Goal: Task Accomplishment & Management: Manage account settings

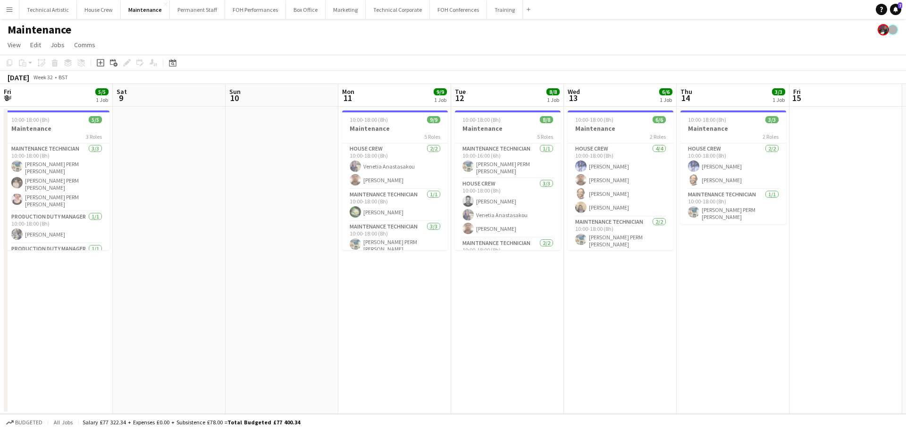
scroll to position [0, 253]
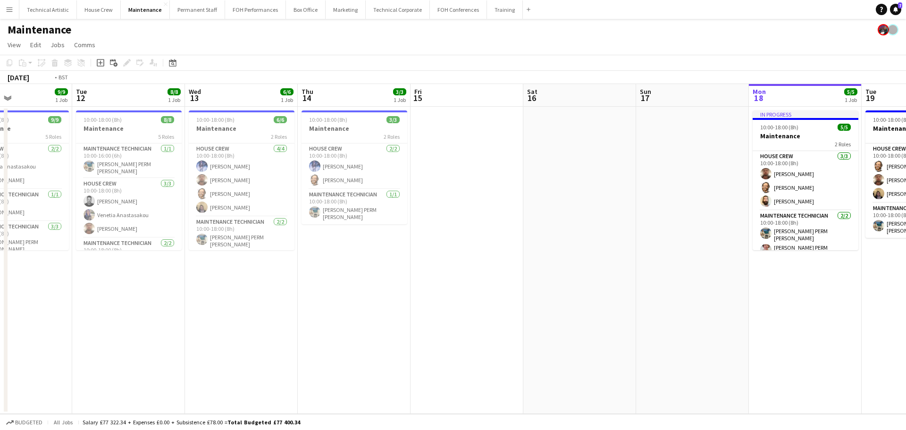
drag, startPoint x: 100, startPoint y: 102, endPoint x: 93, endPoint y: 101, distance: 6.9
click at [93, 101] on app-calendar-viewport "Fri 8 5/5 1 Job Sat 9 Sun 10 Mon 11 9/9 1 Job Tue 12 8/8 1 Job Wed 13 6/6 1 Job…" at bounding box center [453, 249] width 906 height 330
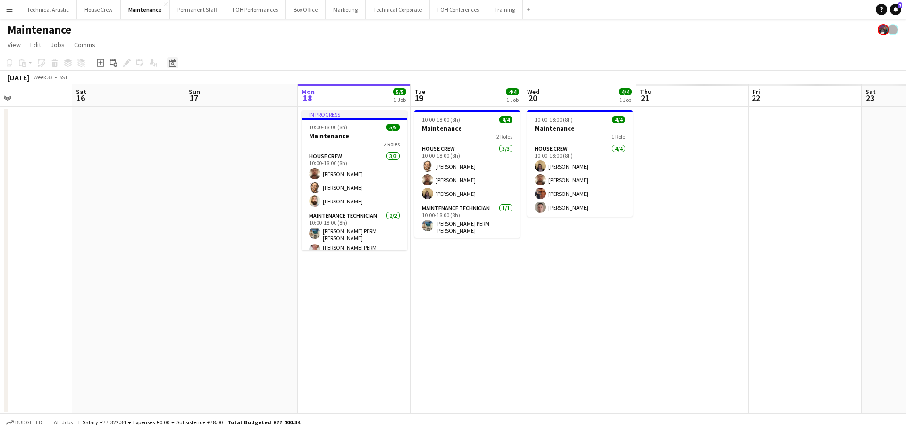
scroll to position [0, 346]
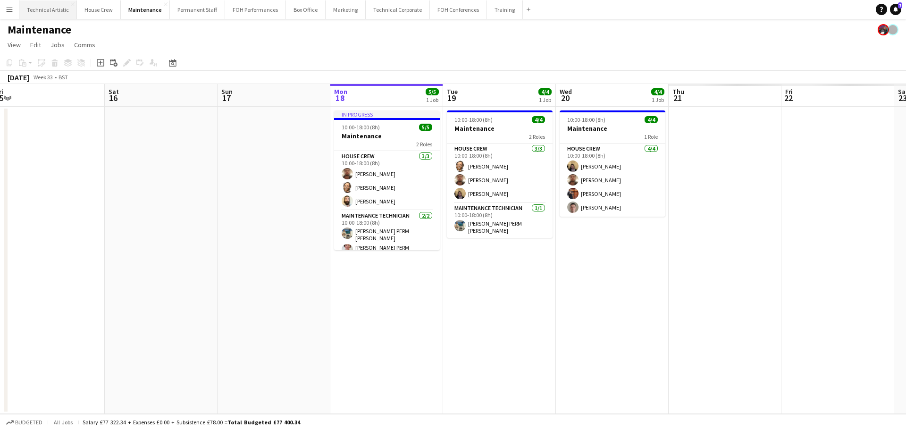
click at [61, 14] on button "Technical Artistic Close" at bounding box center [48, 9] width 58 height 18
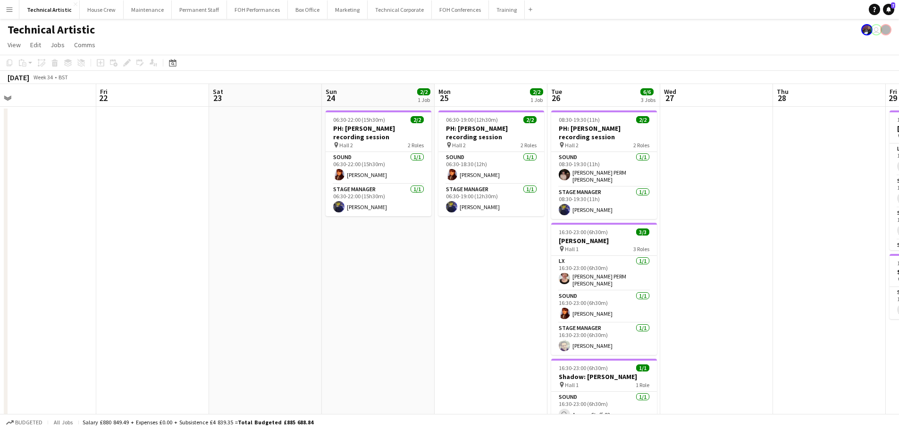
click at [253, 176] on app-calendar-viewport "Mon 18 Tue 19 Wed 20 Thu 21 Fri 22 Sat 23 Sun 24 2/2 1 Job Mon 25 2/2 1 Job Tue…" at bounding box center [449, 266] width 899 height 364
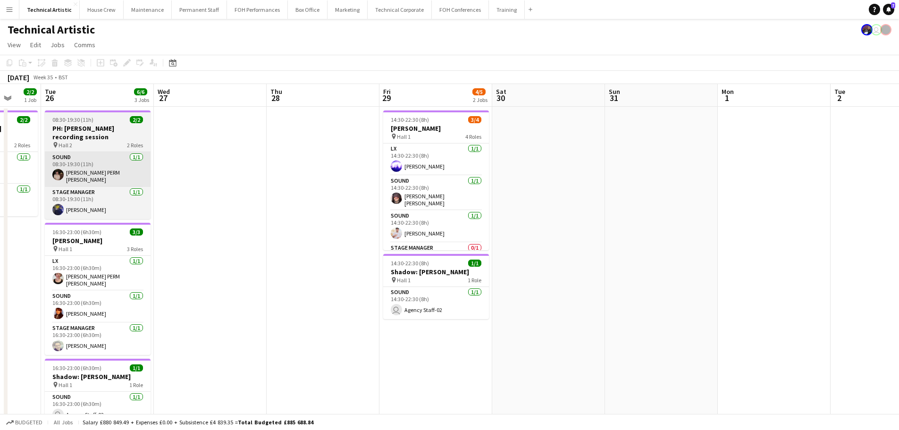
drag, startPoint x: 304, startPoint y: 186, endPoint x: 34, endPoint y: 154, distance: 272.4
click at [0, 162] on app-calendar-viewport "Sat 23 Sun 24 2/2 1 Job Mon 25 2/2 1 Job Tue 26 6/6 3 Jobs Wed 27 Thu 28 Fri 29…" at bounding box center [449, 266] width 899 height 364
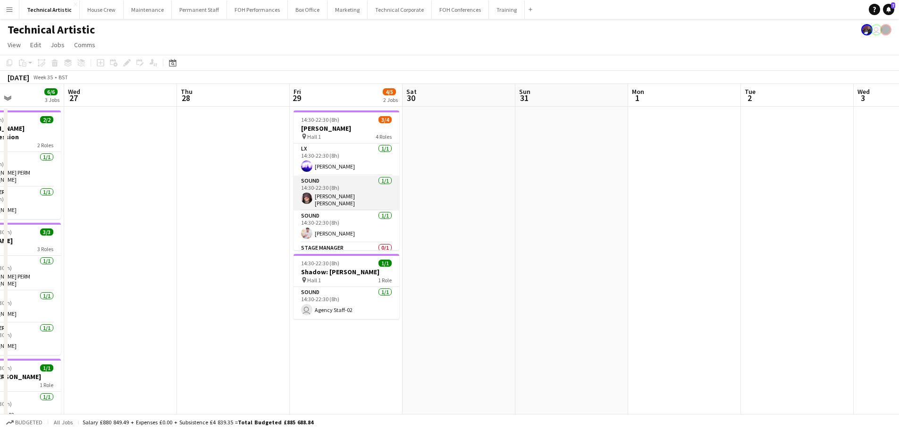
scroll to position [22, 0]
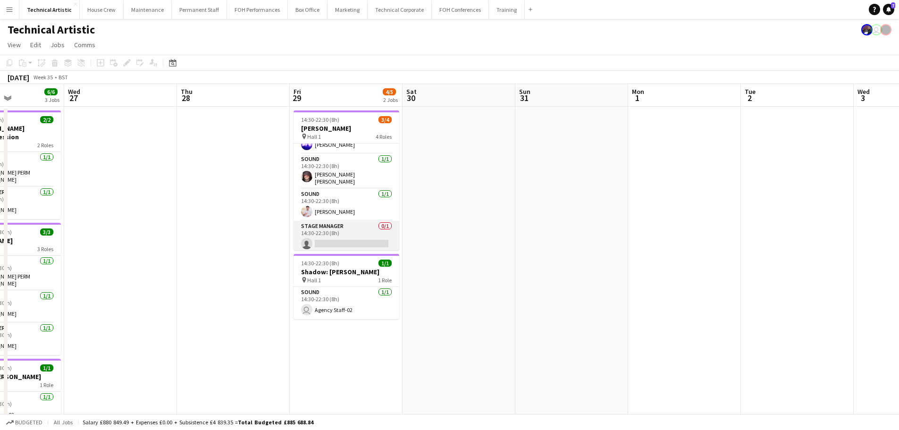
click at [340, 233] on app-card-role "Stage Manager 0/1 14:30-22:30 (8h) single-neutral-actions" at bounding box center [347, 237] width 106 height 32
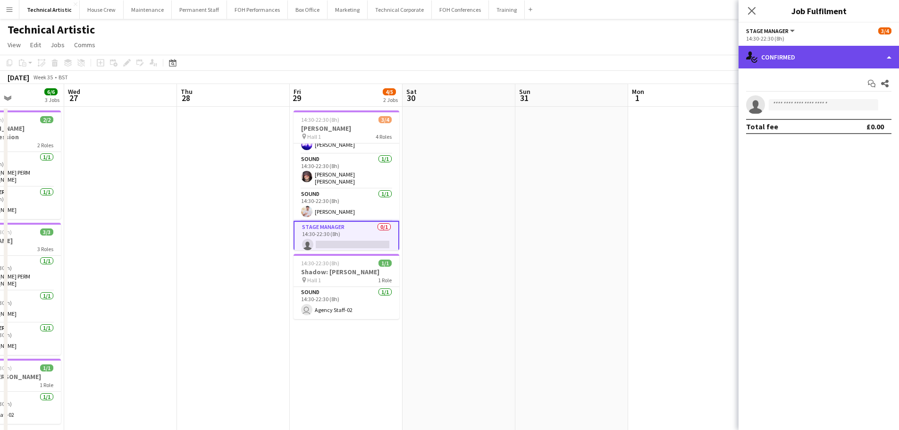
click at [810, 53] on div "single-neutral-actions-check-2 Confirmed" at bounding box center [819, 57] width 160 height 23
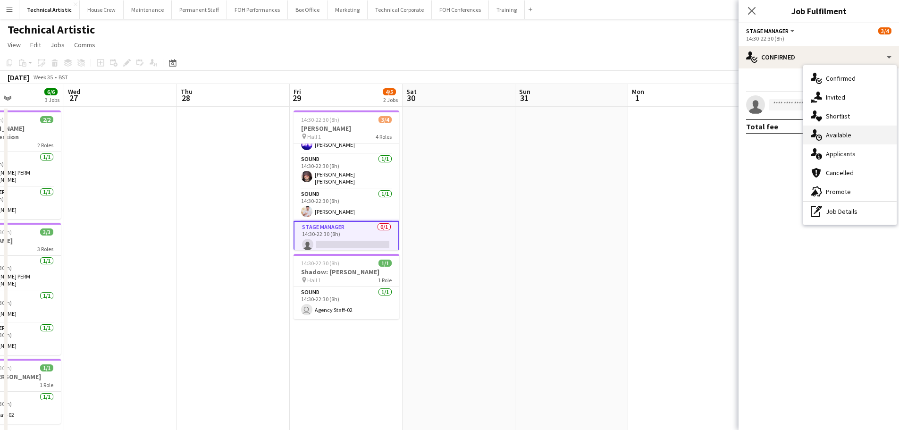
click at [836, 138] on div "single-neutral-actions-upload Available" at bounding box center [849, 135] width 93 height 19
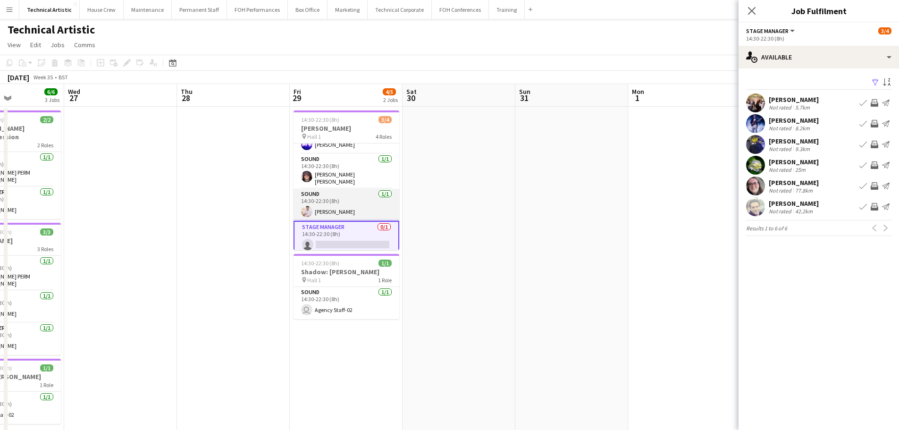
scroll to position [0, 0]
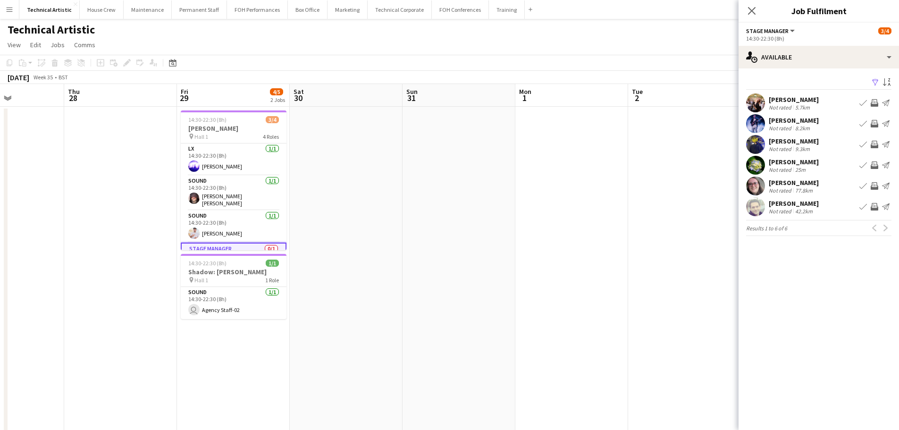
drag, startPoint x: 277, startPoint y: 209, endPoint x: 27, endPoint y: 194, distance: 249.7
click at [24, 195] on app-calendar-viewport "Mon 25 2/2 1 Job Tue 26 6/6 3 Jobs Wed 27 Thu 28 Fri 29 4/5 2 Jobs Sat 30 Sun 3…" at bounding box center [449, 358] width 899 height 549
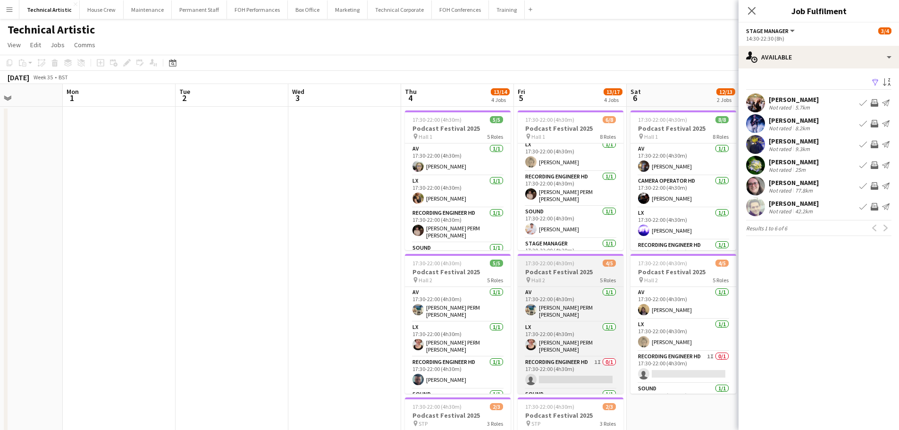
scroll to position [150, 0]
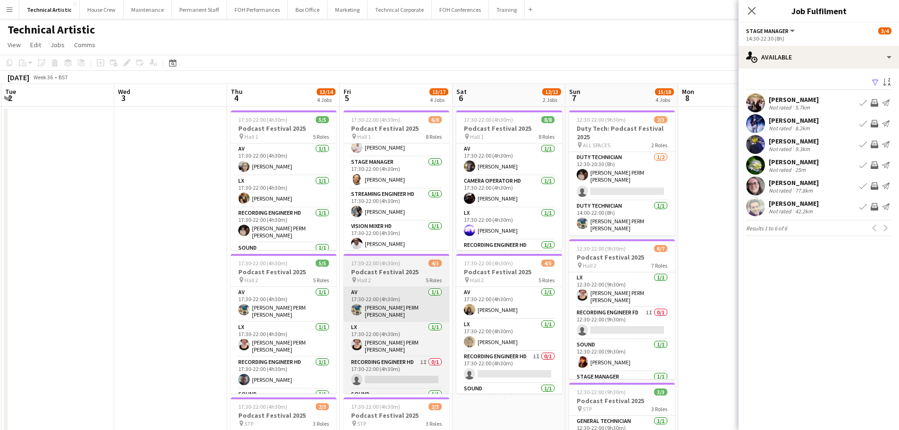
drag, startPoint x: 423, startPoint y: 301, endPoint x: 396, endPoint y: 300, distance: 26.9
click at [406, 300] on app-calendar-viewport "Sat 30 Sun 31 Mon 1 Tue 2 Wed 3 Thu 4 13/14 4 Jobs Fri 5 13/17 4 Jobs Sat 6 12/…" at bounding box center [449, 381] width 899 height 595
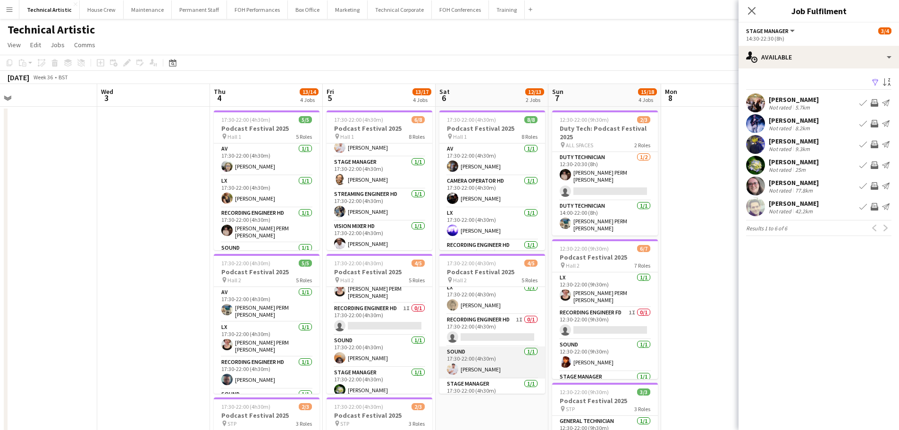
scroll to position [54, 0]
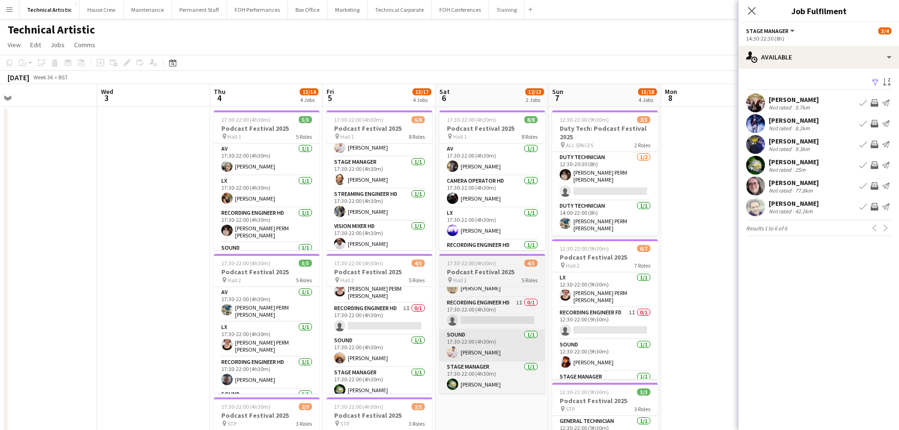
drag, startPoint x: 520, startPoint y: 384, endPoint x: 382, endPoint y: 349, distance: 142.7
click at [388, 356] on app-calendar-viewport "Sat 30 Sun 31 Mon 1 Tue 2 Wed 3 Thu 4 13/14 4 Jobs Fri 5 13/17 4 Jobs Sat 6 12/…" at bounding box center [449, 381] width 899 height 595
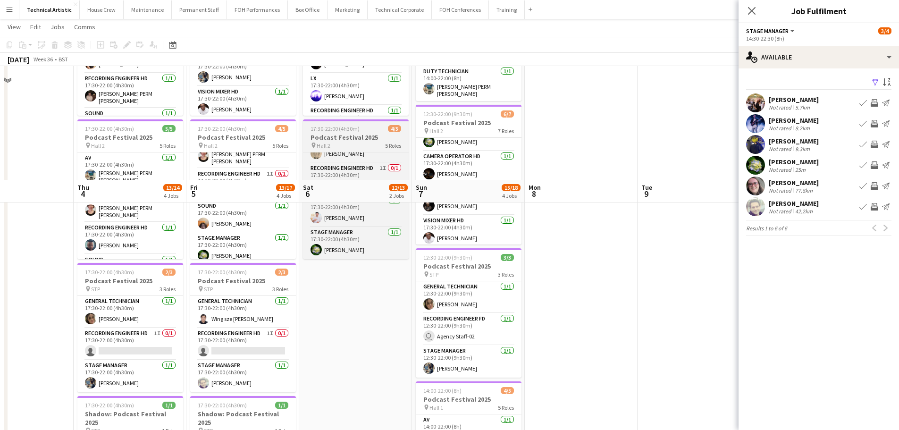
scroll to position [0, 0]
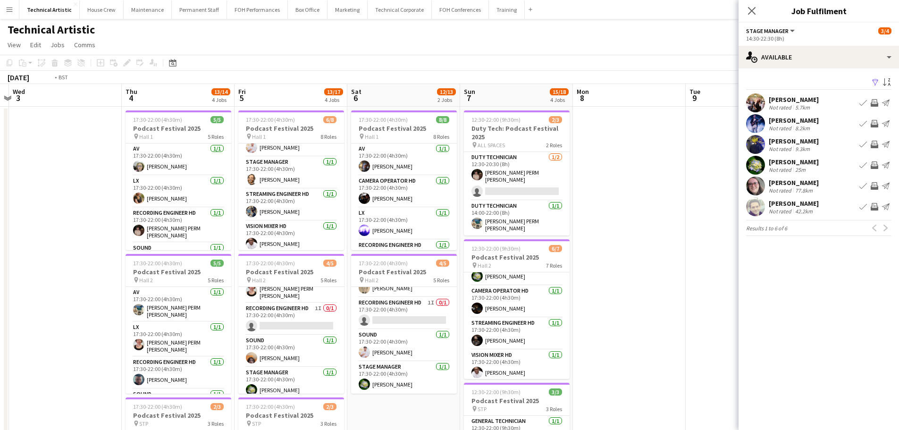
drag, startPoint x: 247, startPoint y: 245, endPoint x: 823, endPoint y: 222, distance: 576.3
click at [823, 222] on body "Menu Boards Boards Boards All jobs Status Workforce Workforce My Workforce Recr…" at bounding box center [449, 347] width 899 height 695
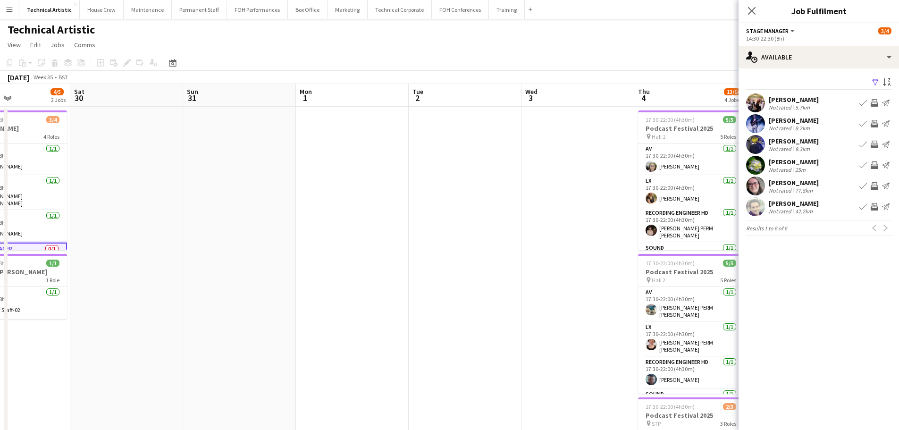
scroll to position [0, 316]
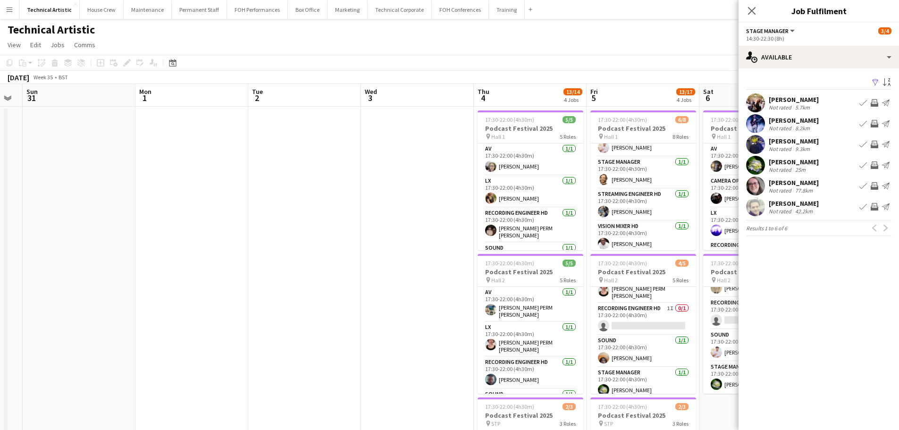
drag, startPoint x: 245, startPoint y: 234, endPoint x: 772, endPoint y: 227, distance: 526.9
click at [774, 226] on body "Menu Boards Boards Boards All jobs Status Workforce Workforce My Workforce Recr…" at bounding box center [449, 347] width 899 height 695
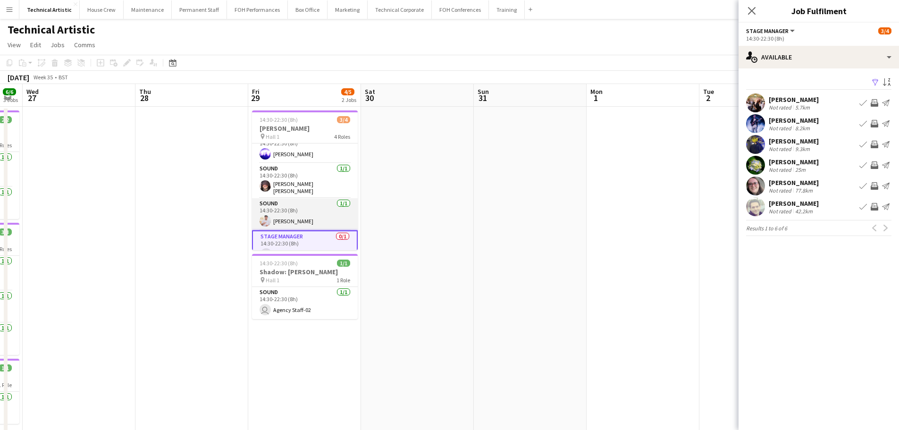
scroll to position [24, 0]
